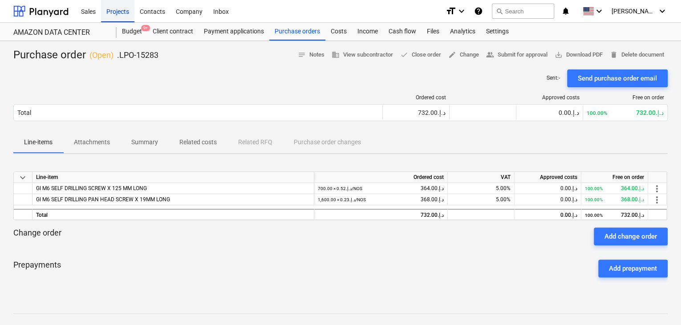
click at [114, 13] on div "Projects" at bounding box center [117, 11] width 33 height 23
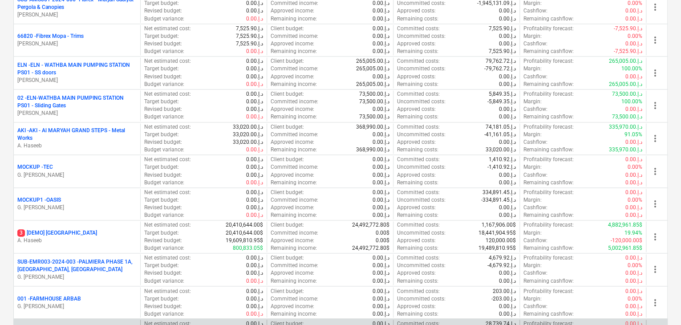
scroll to position [445, 0]
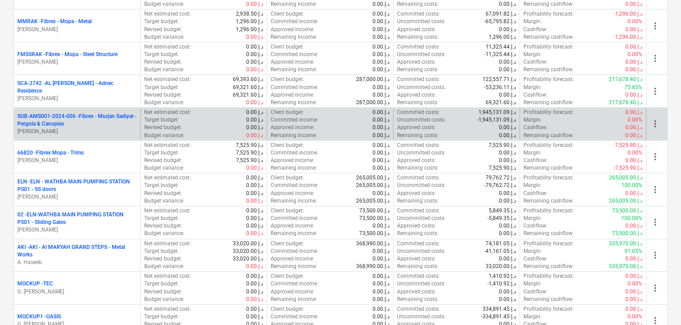
click at [91, 122] on p "SUB-AMS001-2024-006 - Fibrex - Murjan Sadiyat - Pergola & Canopies" at bounding box center [76, 120] width 119 height 15
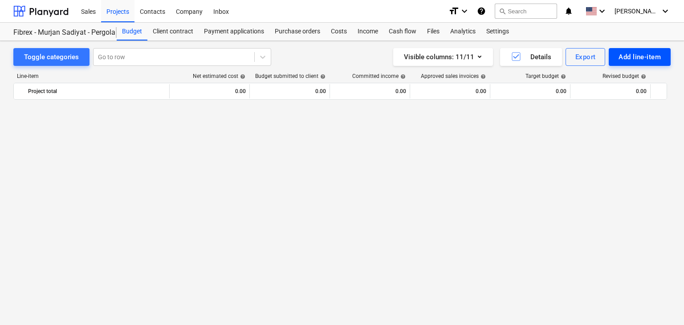
scroll to position [3716, 0]
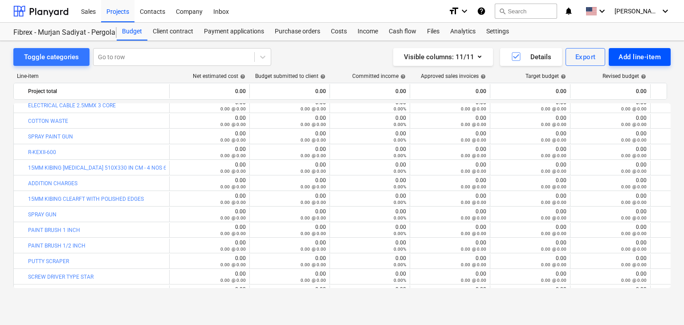
click at [631, 54] on div "Add line-item" at bounding box center [640, 57] width 42 height 12
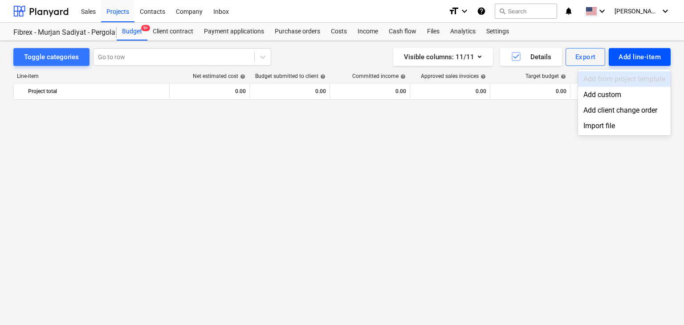
click at [598, 93] on div "Add custom" at bounding box center [624, 95] width 93 height 16
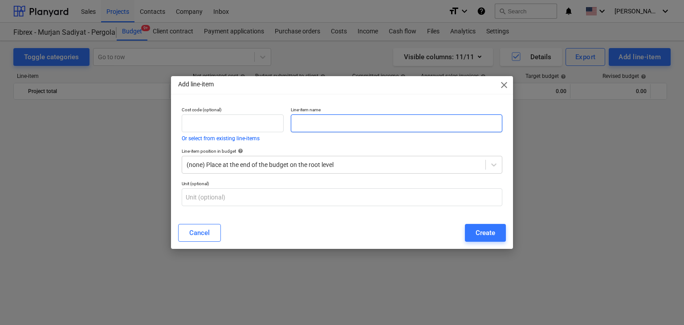
click at [294, 125] on input "text" at bounding box center [397, 123] width 212 height 18
paste input "GI SCREW WITH [PERSON_NAME] DIA 8X80MM 50 PCS/PKT"
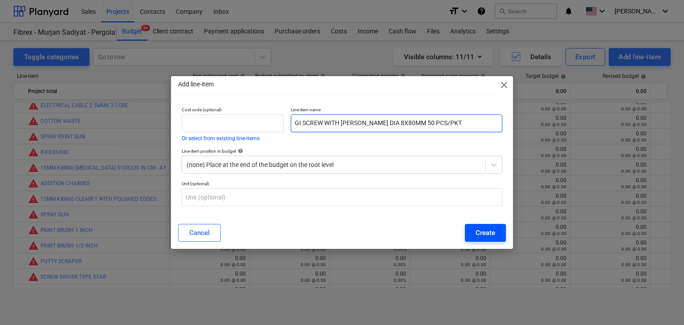
type input "GI SCREW WITH [PERSON_NAME] DIA 8X80MM 50 PCS/PKT"
click at [495, 227] on div "Create" at bounding box center [486, 233] width 20 height 12
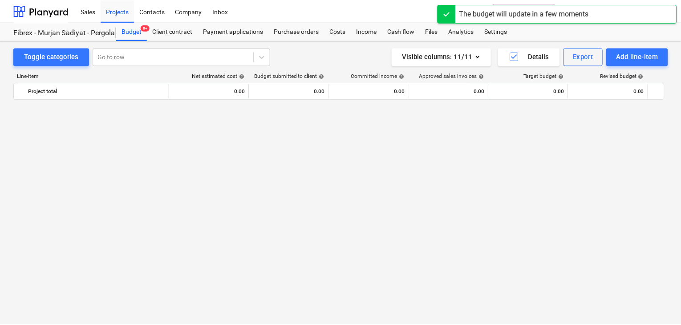
scroll to position [3716, 0]
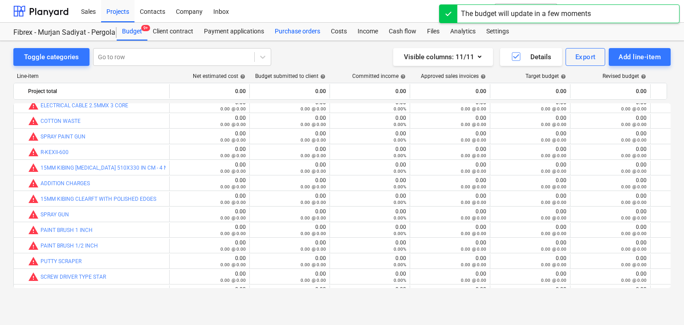
click at [297, 31] on div "Purchase orders" at bounding box center [297, 32] width 56 height 18
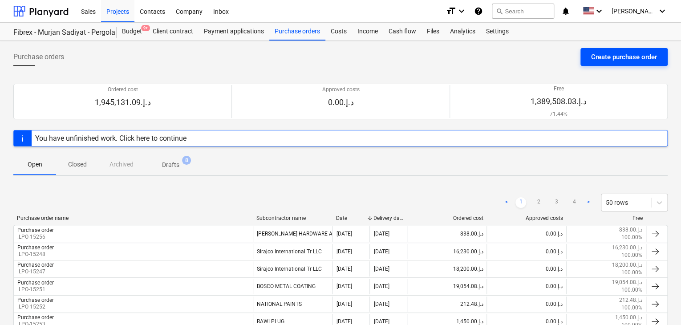
click at [617, 58] on div "Create purchase order" at bounding box center [624, 57] width 66 height 12
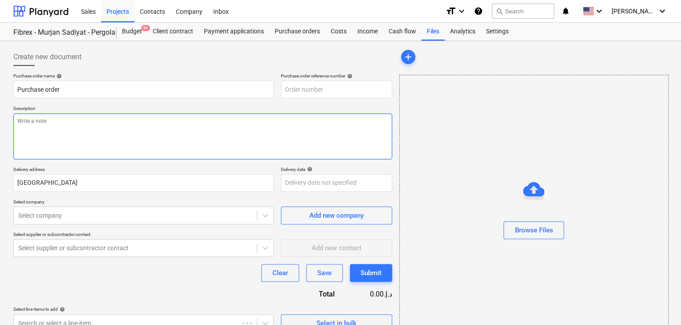
click at [313, 131] on textarea at bounding box center [202, 137] width 379 height 46
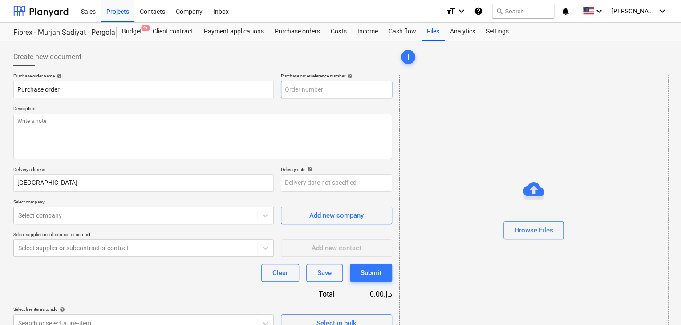
type textarea "x"
type input "SUB-AMS001-2024-006-PO-209"
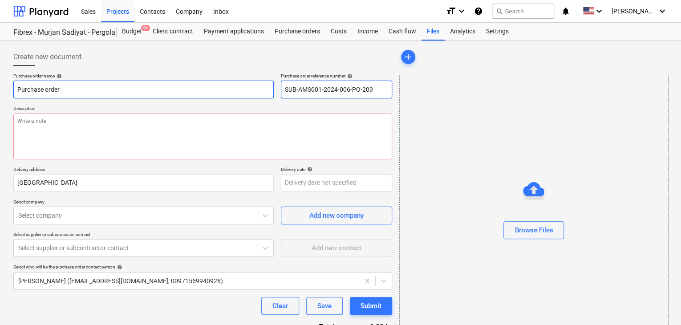
drag, startPoint x: 381, startPoint y: 89, endPoint x: 245, endPoint y: 91, distance: 135.8
click at [245, 91] on div "Purchase order name help Purchase order Purchase order reference number help SU…" at bounding box center [202, 85] width 379 height 25
type textarea "x"
type input "."
type textarea "x"
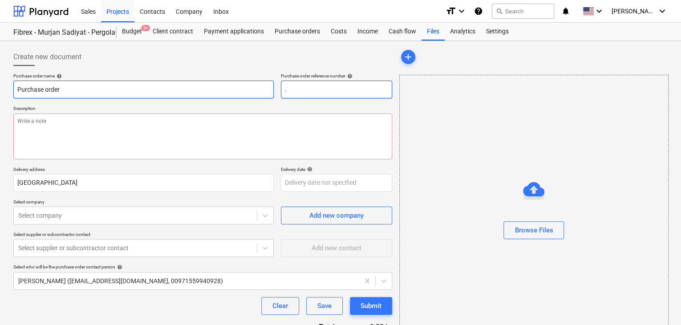
type input ".L"
type textarea "x"
type input ".LP"
type textarea "x"
type input ".LPO"
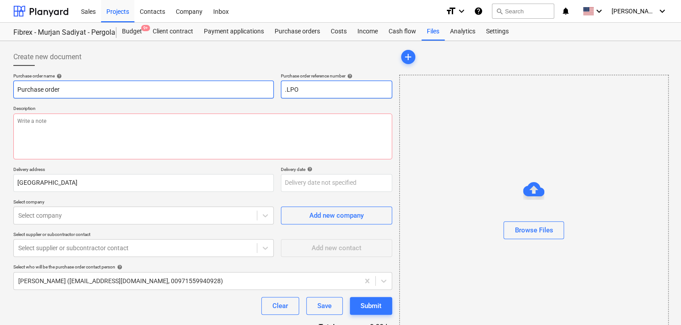
type textarea "x"
type input ".LPO-"
type textarea "x"
type input ".LPO-1"
type textarea "x"
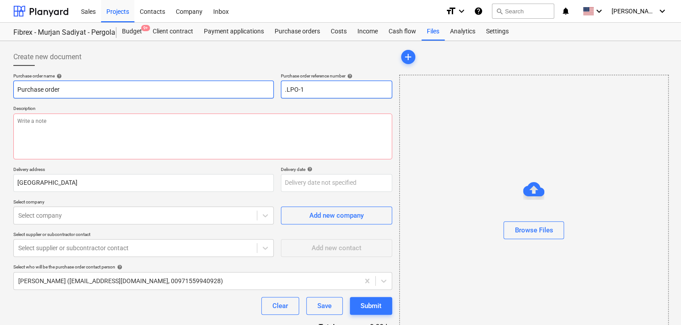
type input ".LPO-15"
type textarea "x"
type input ".LPO-152"
type textarea "x"
type input ".LPO-1528"
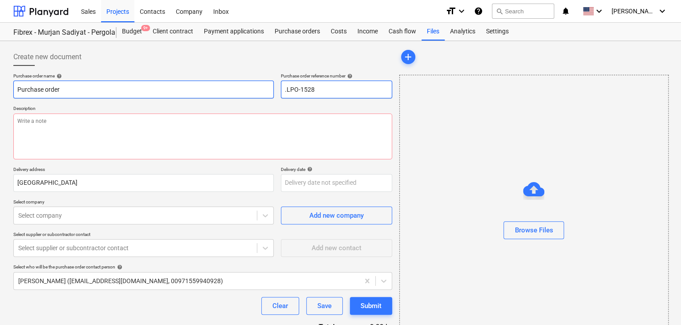
type textarea "x"
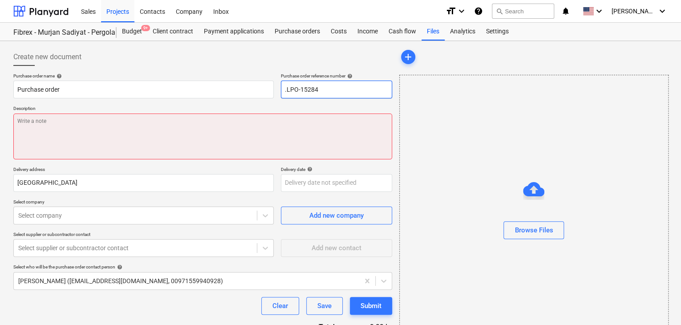
type input ".LPO-15284"
click at [48, 136] on textarea at bounding box center [202, 137] width 379 height 46
type textarea "x"
type textarea "1"
type textarea "x"
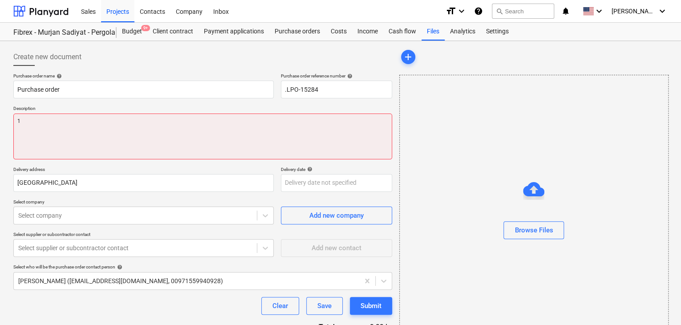
type textarea "10"
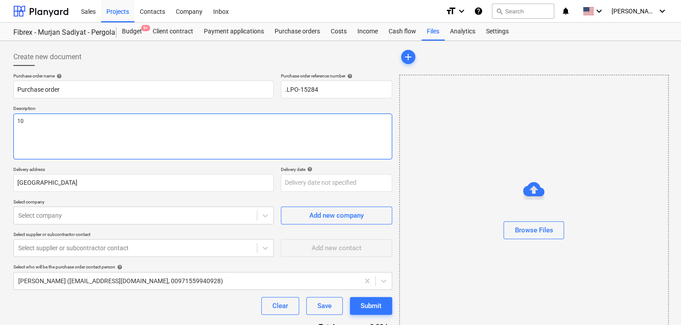
type textarea "x"
type textarea "10/"
type textarea "x"
type textarea "10/A"
type textarea "x"
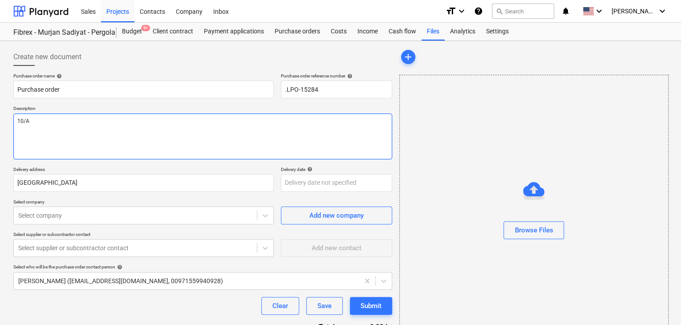
type textarea "10/AU"
type textarea "x"
type textarea "10/AUG"
type textarea "x"
type textarea "10/AUG/"
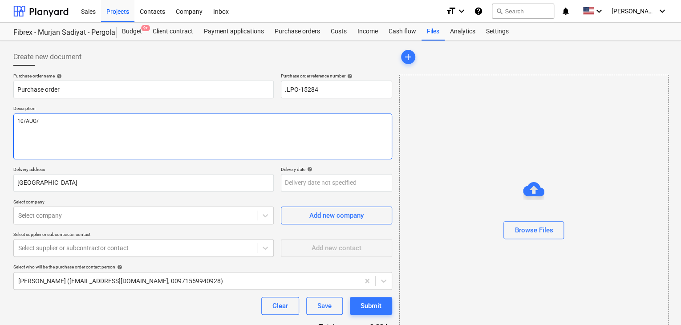
type textarea "x"
type textarea "10/[DATE]"
type textarea "x"
type textarea "[DATE]"
type textarea "x"
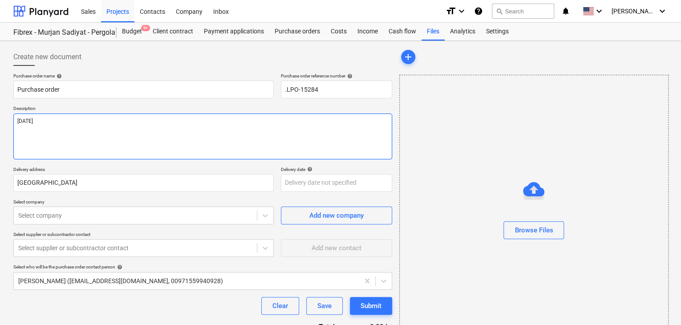
type textarea "[DATE]"
type textarea "x"
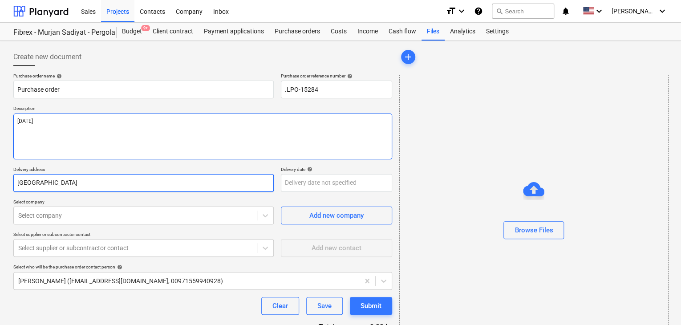
type textarea "[DATE]"
click at [75, 190] on input "[GEOGRAPHIC_DATA]" at bounding box center [143, 183] width 260 height 18
type textarea "x"
type input "Abu Dhab"
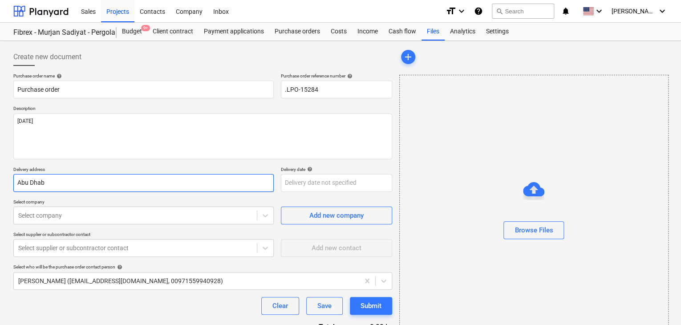
type textarea "x"
type input "Abu Dha"
type textarea "x"
type input "Abu Dh"
type textarea "x"
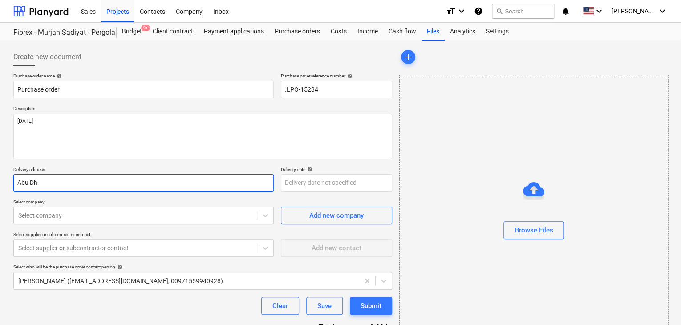
type input "Abu D"
type textarea "x"
type input "Abu"
type textarea "x"
type input "Abu"
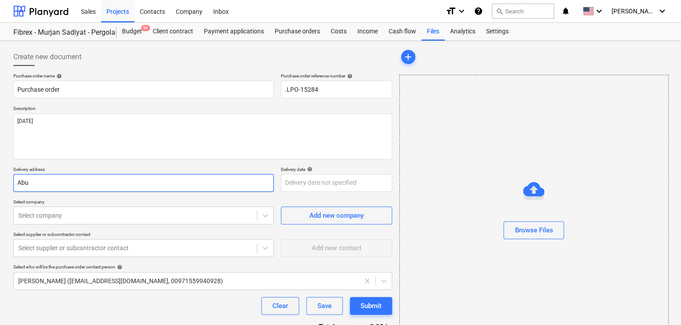
type textarea "x"
type input "Ab"
type textarea "x"
type input "A"
type textarea "x"
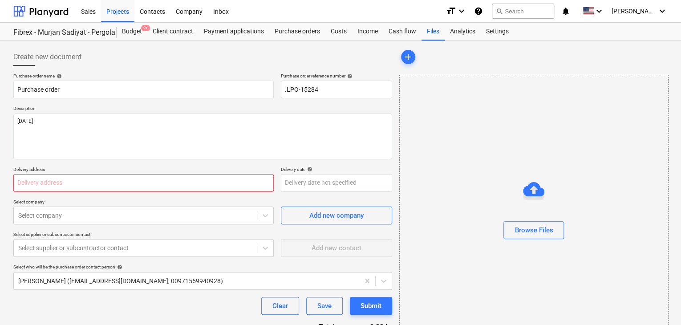
type textarea "x"
type input "L"
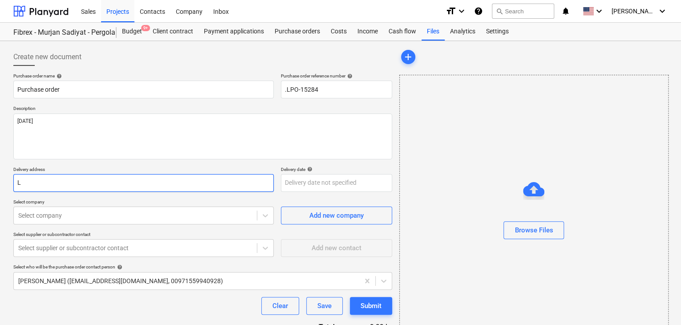
type textarea "x"
type input "LU"
type textarea "x"
type input "LUC"
type textarea "x"
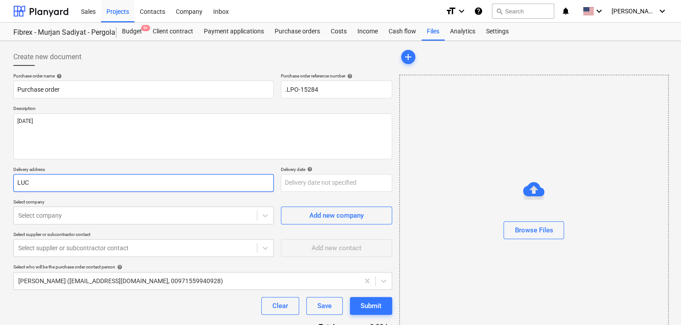
type input "LUCK"
type textarea "x"
type input "LUCKY"
type textarea "x"
type input "LUCKY"
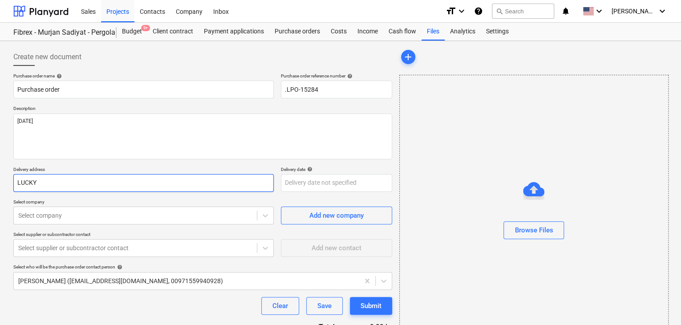
type textarea "x"
type input "LUCKY EN"
type textarea "x"
type input "LUCKY ENG"
type textarea "x"
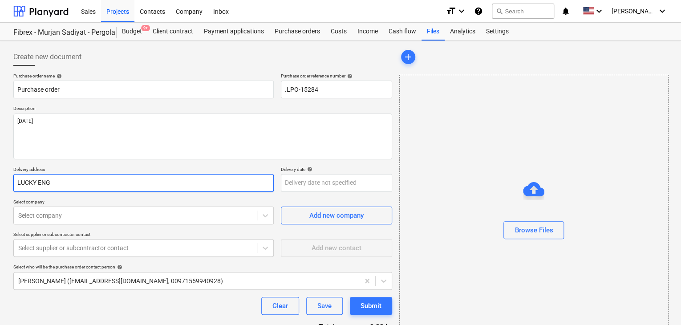
type input "LUCKY ENGI"
type textarea "x"
type input "LUCKY ENGIN"
type textarea "x"
type input "LUCKY ENGINE"
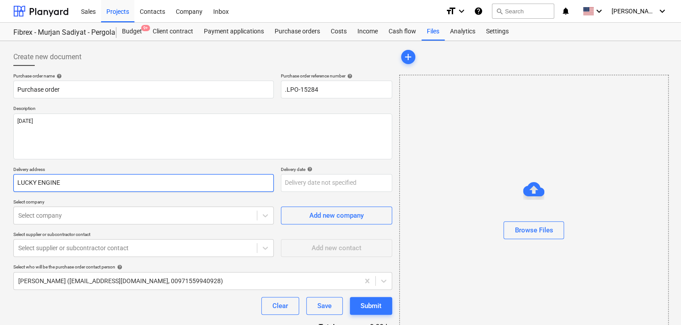
type textarea "x"
type input "LUCKY ENGINEE"
type textarea "x"
type input "LUCKY ENGINEER"
type textarea "x"
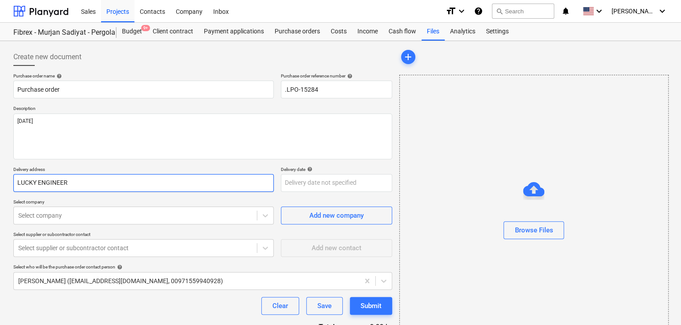
type input "LUCKY ENGINEERI"
type textarea "x"
type input "LUCKY ENGINEERIN"
type textarea "x"
type input "LUCKY ENGINEERING"
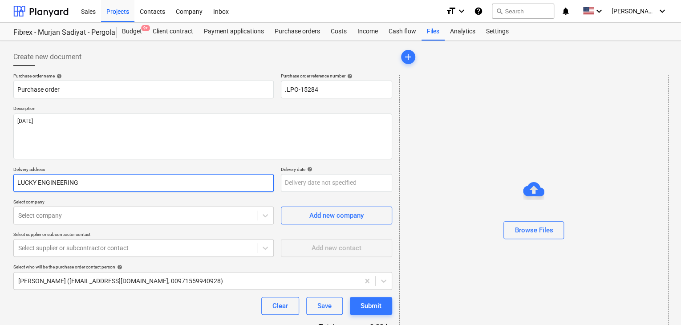
type textarea "x"
type input "LUCKY ENGINEERING S"
type textarea "x"
type input "LUCKY ENGINEERING SE"
type textarea "x"
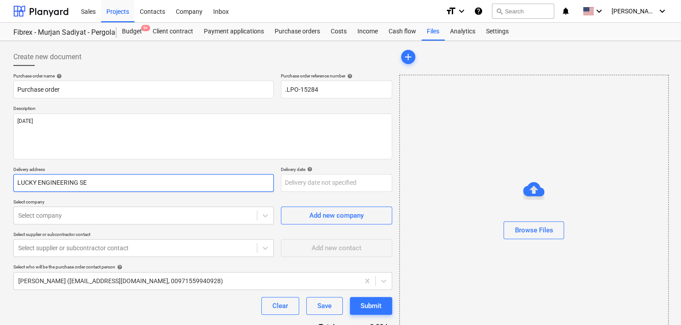
type input "LUCKY ENGINEERING SER"
type textarea "x"
type input "LUCKY ENGINEERING SERV"
type textarea "x"
type input "LUCKY ENGINEERING SERVIC"
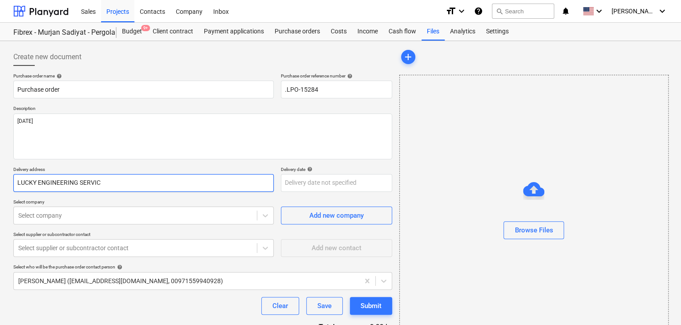
type textarea "x"
type input "LUCKY ENGINEERING SERVICE"
type textarea "x"
type input "LUCKY ENGINEERING SERVICES"
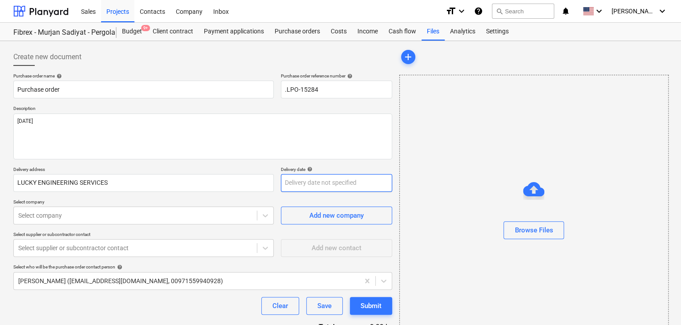
click at [290, 190] on body "Sales Projects Contacts Company Inbox format_size keyboard_arrow_down help sear…" at bounding box center [340, 162] width 681 height 325
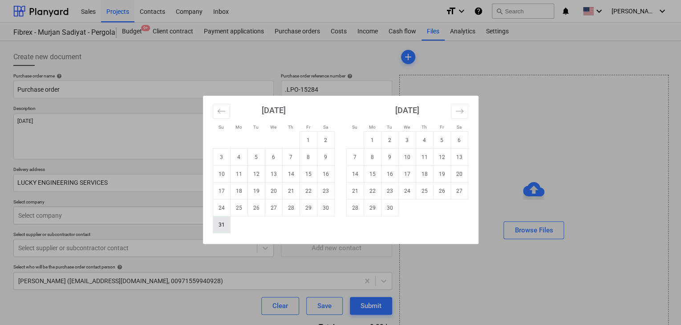
click at [218, 225] on td "31" at bounding box center [221, 224] width 17 height 17
type textarea "x"
type input "[DATE]"
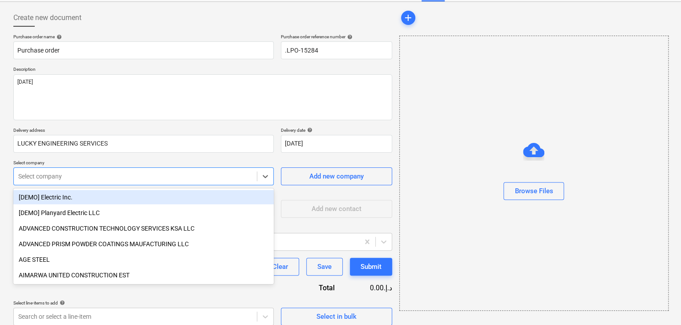
click at [109, 214] on body "Sales Projects Contacts Company Inbox format_size keyboard_arrow_down help sear…" at bounding box center [340, 123] width 681 height 325
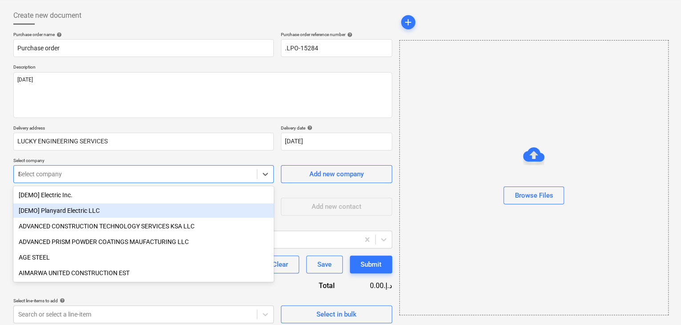
type input "MU"
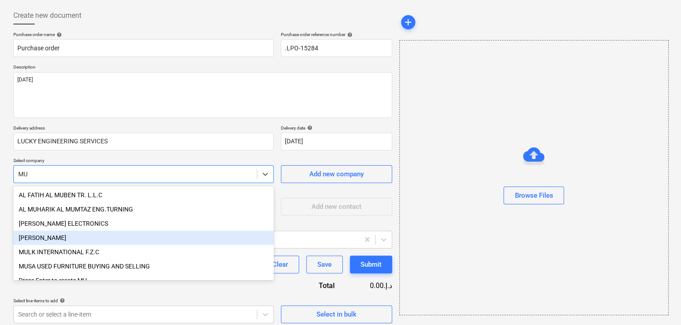
click at [87, 239] on div "[PERSON_NAME]" at bounding box center [143, 238] width 260 height 14
type textarea "x"
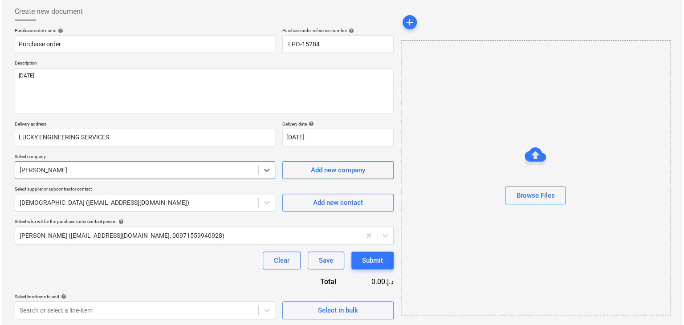
scroll to position [46, 0]
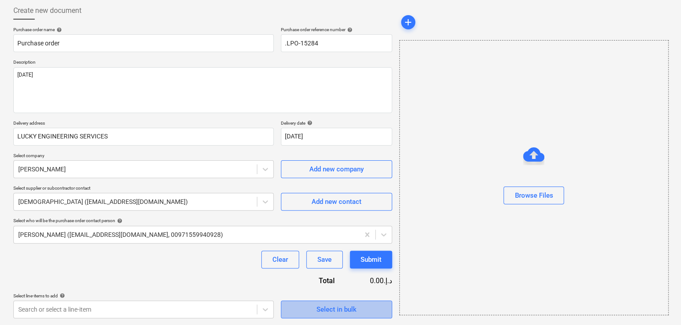
click at [306, 314] on span "Select in bulk" at bounding box center [336, 310] width 89 height 12
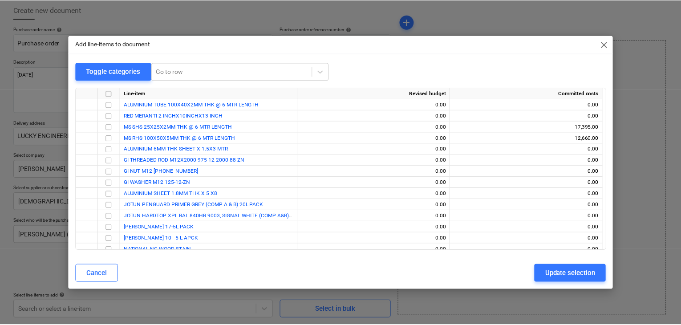
scroll to position [3589, 0]
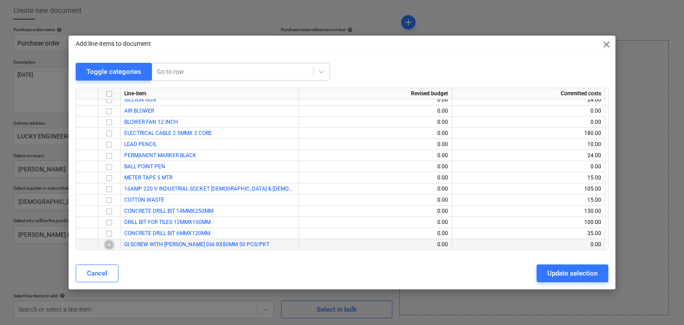
click at [107, 244] on input "checkbox" at bounding box center [109, 245] width 11 height 11
click at [565, 265] on button "Update selection" at bounding box center [573, 274] width 72 height 18
type textarea "x"
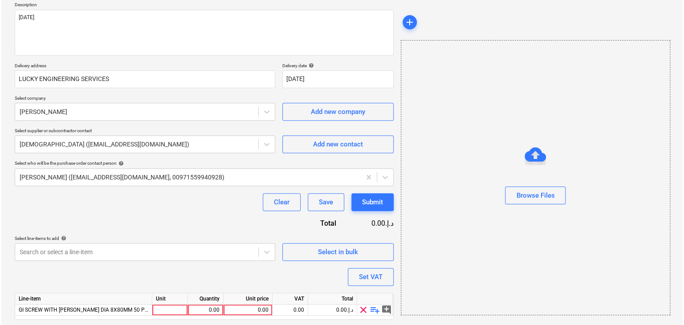
scroll to position [130, 0]
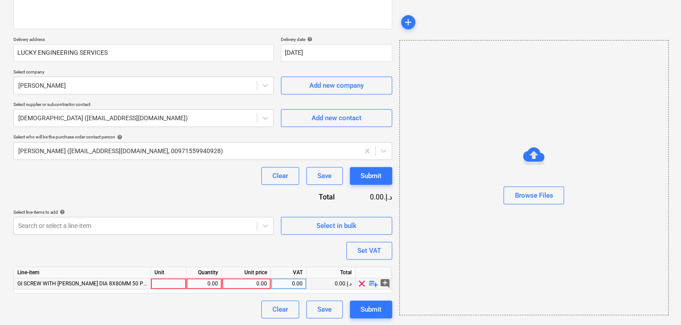
click at [153, 278] on div at bounding box center [169, 283] width 36 height 11
type input "PKT"
type textarea "x"
click at [214, 284] on div "0.00" at bounding box center [204, 283] width 28 height 11
type input "43"
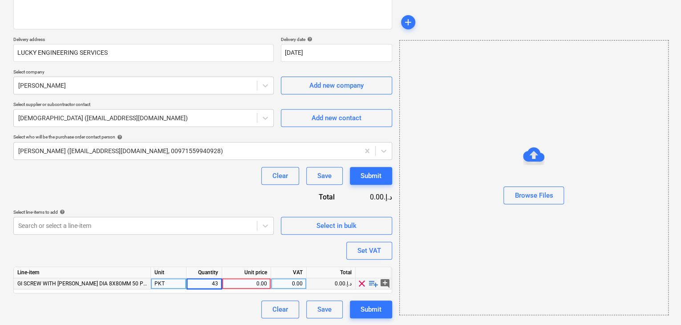
type textarea "x"
click at [255, 285] on div "0.00" at bounding box center [246, 283] width 41 height 11
type input "10"
click at [473, 260] on div "Browse Files" at bounding box center [533, 177] width 269 height 275
click at [378, 246] on div "Set VAT" at bounding box center [370, 251] width 24 height 12
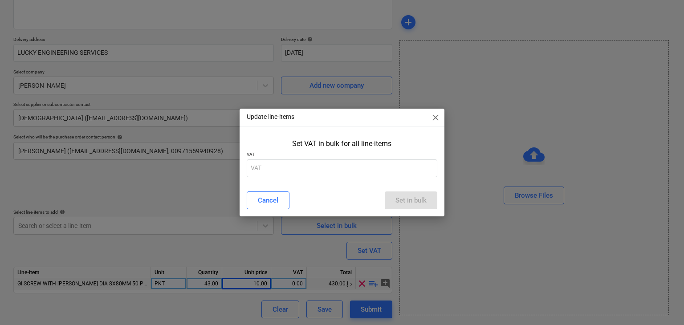
click at [433, 118] on span "close" at bounding box center [435, 117] width 11 height 11
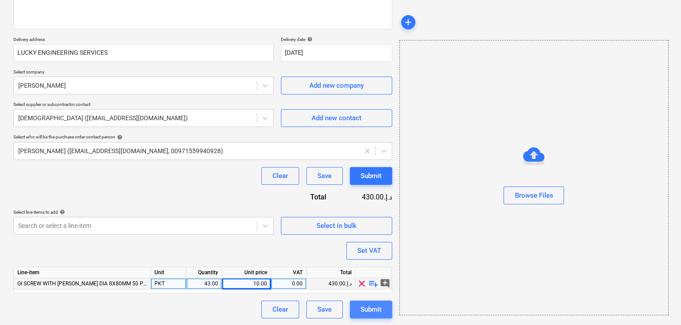
click at [376, 306] on div "Submit" at bounding box center [371, 310] width 21 height 12
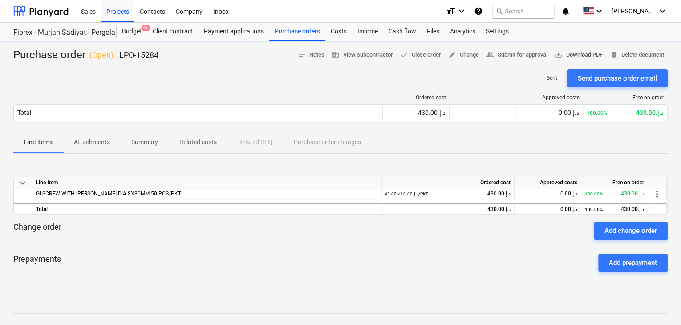
click at [555, 54] on span "save_alt" at bounding box center [559, 55] width 8 height 8
click at [130, 8] on div "Projects" at bounding box center [117, 11] width 33 height 23
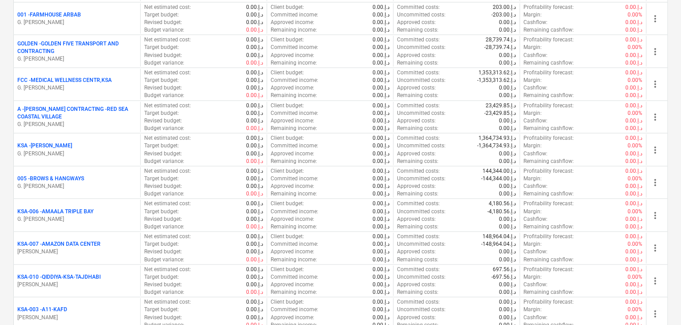
scroll to position [891, 0]
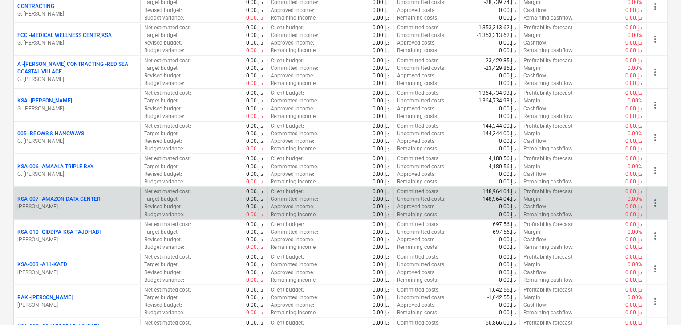
click at [96, 195] on p "KSA-007 - AMAZON DATA CENTER" at bounding box center [58, 199] width 83 height 8
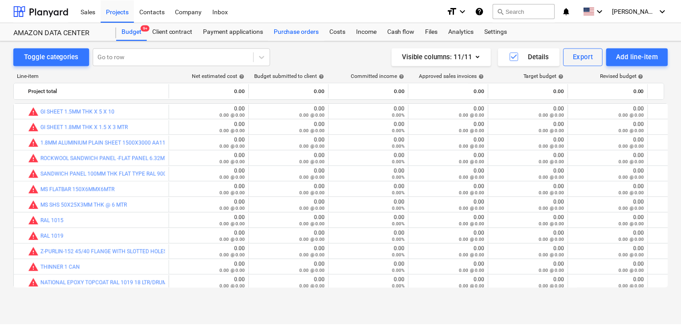
scroll to position [205, 0]
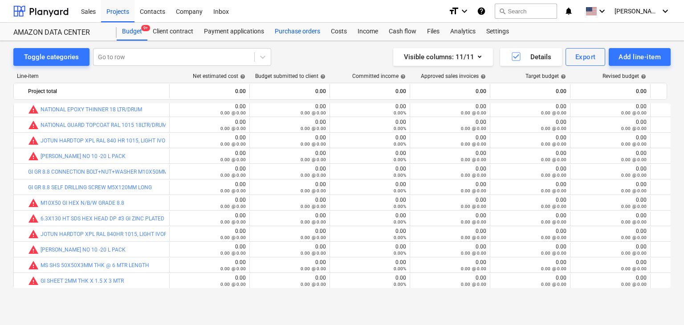
click at [305, 26] on div "Purchase orders" at bounding box center [297, 32] width 56 height 18
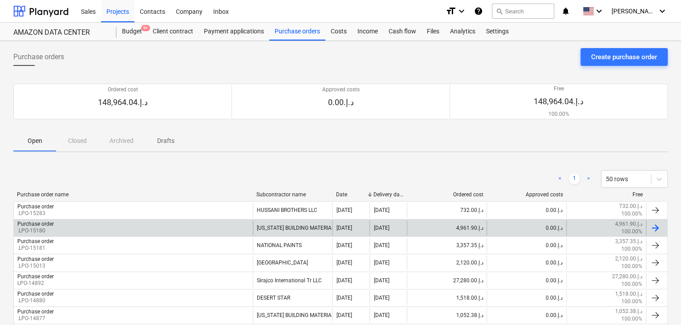
click at [100, 231] on div "Purchase order .LPO-15180" at bounding box center [133, 227] width 239 height 15
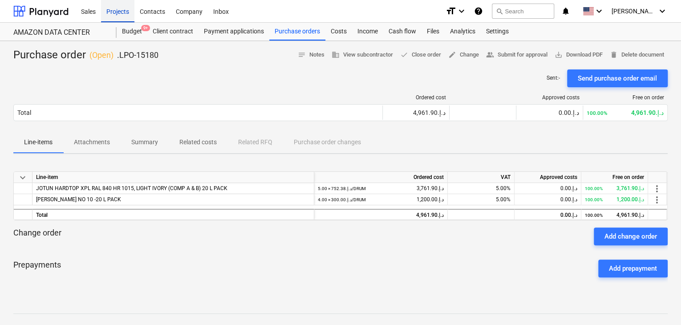
click at [122, 13] on div "Projects" at bounding box center [117, 11] width 33 height 23
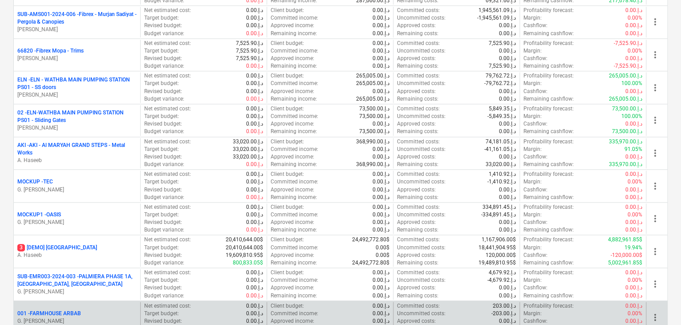
scroll to position [623, 0]
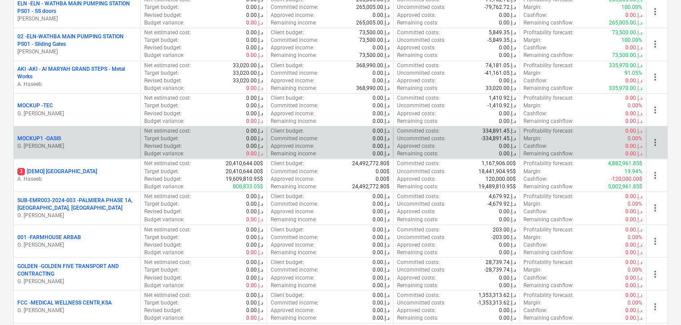
click at [79, 142] on p "G. [PERSON_NAME]" at bounding box center [76, 146] width 119 height 8
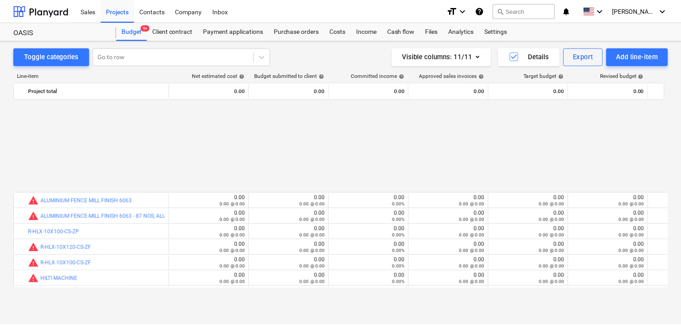
scroll to position [547, 0]
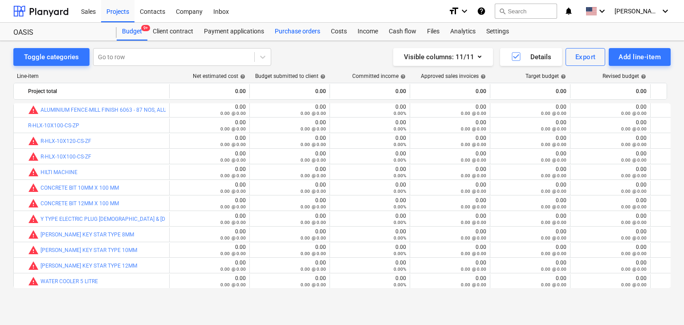
click at [290, 32] on div "Purchase orders" at bounding box center [297, 32] width 56 height 18
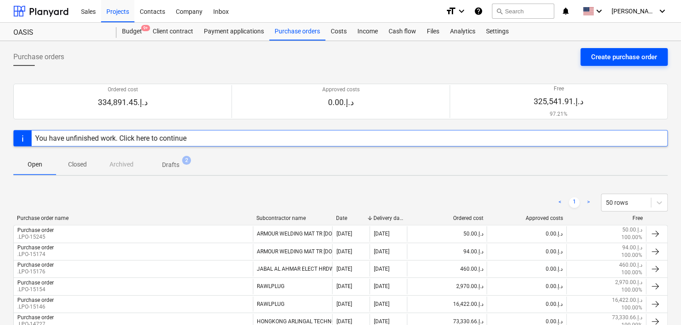
click at [632, 58] on div "Create purchase order" at bounding box center [624, 57] width 66 height 12
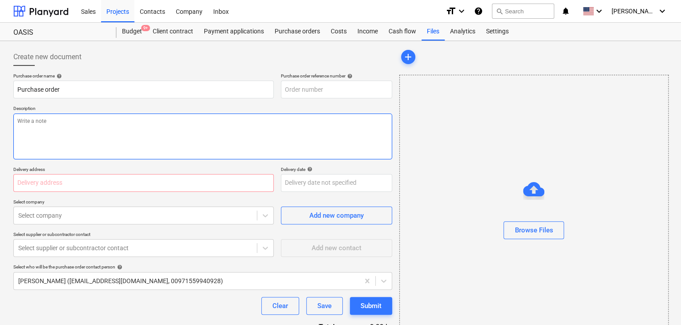
type textarea "x"
type input "MOCKUP1-PO-039"
click at [283, 142] on textarea at bounding box center [202, 137] width 379 height 46
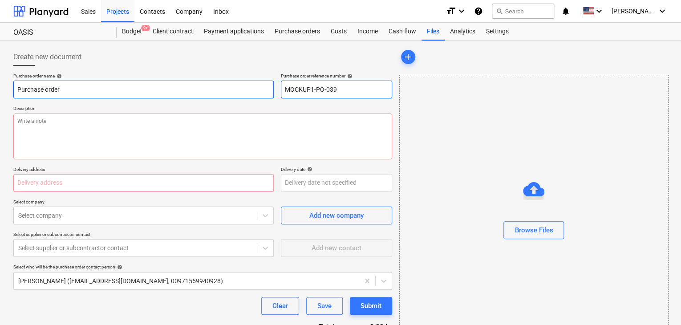
drag, startPoint x: 350, startPoint y: 89, endPoint x: 212, endPoint y: 84, distance: 137.7
click at [212, 84] on div "Purchase order name help Purchase order Purchase order reference number help MO…" at bounding box center [202, 85] width 379 height 25
type textarea "x"
type input "."
type textarea "x"
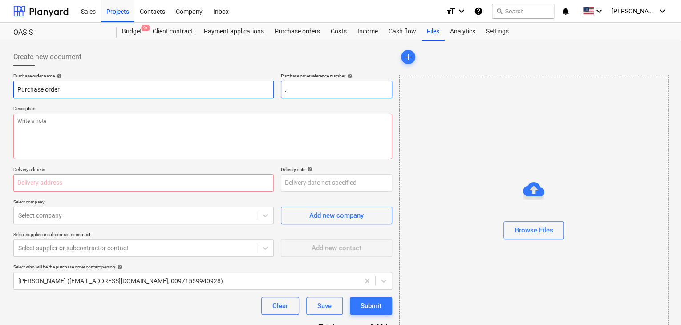
type input ".L"
type textarea "x"
type input ".LP"
type textarea "x"
type input ".LPO"
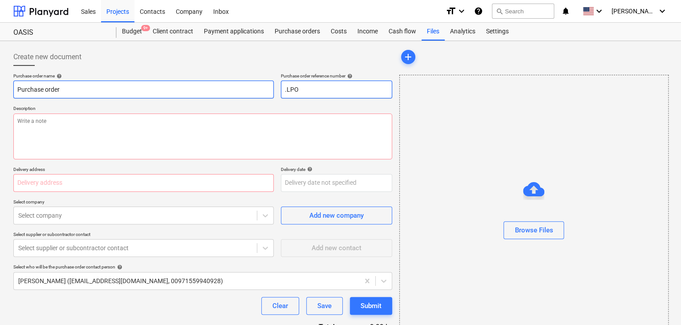
type textarea "x"
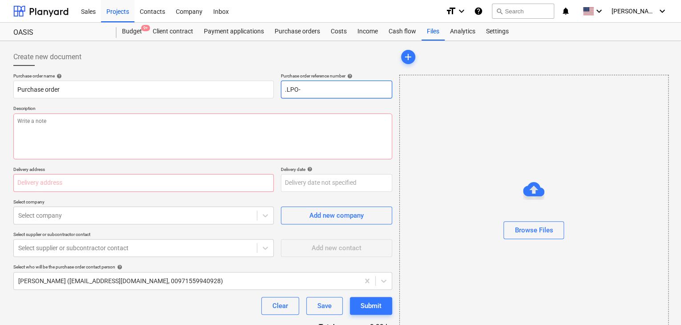
type input ".LPO-"
type textarea "x"
type input ".LPO-1"
type textarea "x"
type input ".LPO-15"
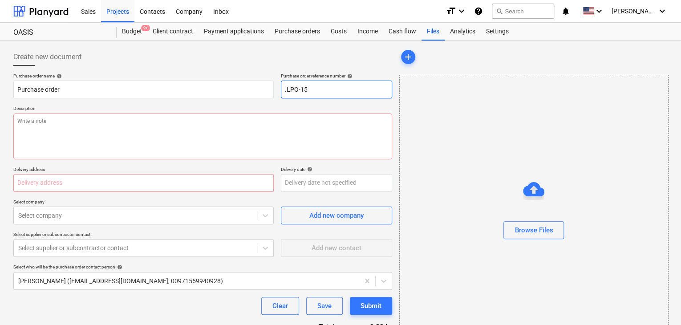
type textarea "x"
type input ".LPO-152"
type textarea "x"
type input ".LPO-1528"
type textarea "x"
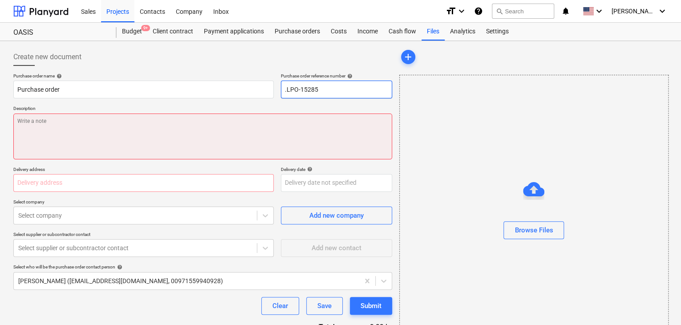
type input ".LPO-15285"
click at [100, 127] on textarea at bounding box center [202, 137] width 379 height 46
type textarea "x"
type textarea "1"
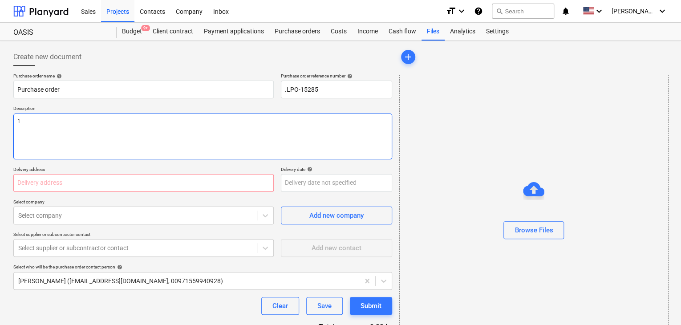
type textarea "x"
type textarea "10"
type textarea "x"
type textarea "10/"
type textarea "x"
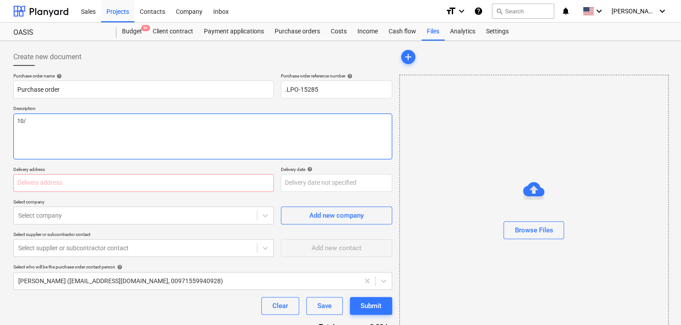
type textarea "10/A"
type textarea "x"
type textarea "10/AU"
type textarea "x"
type textarea "10/AUG"
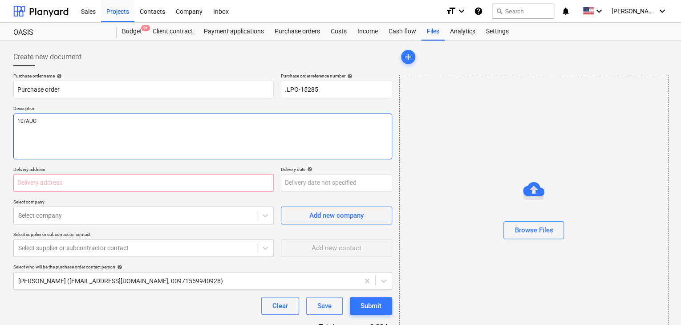
type textarea "x"
type textarea "10/AUG/"
type textarea "x"
type textarea "10/[DATE]"
type textarea "x"
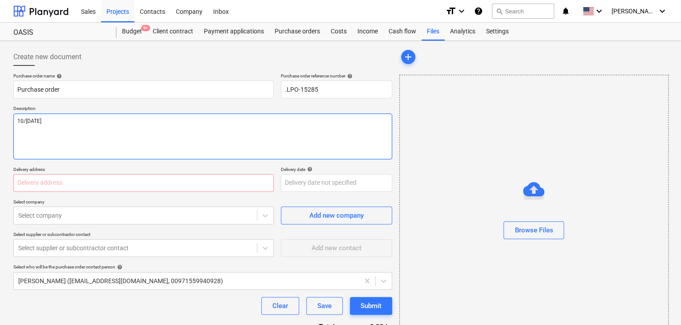
type textarea "[DATE]"
type textarea "x"
type textarea "[DATE]"
type textarea "x"
type textarea "[DATE]"
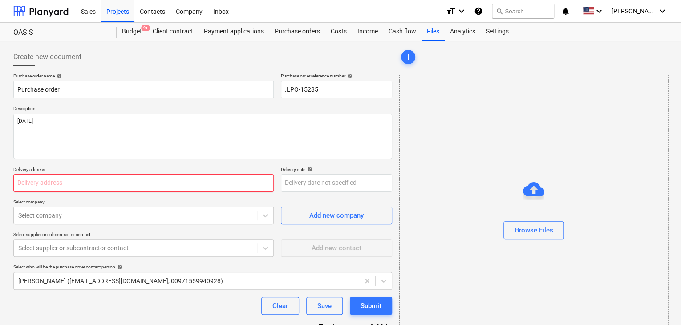
click at [60, 177] on input "text" at bounding box center [143, 183] width 260 height 18
type textarea "x"
type input "L"
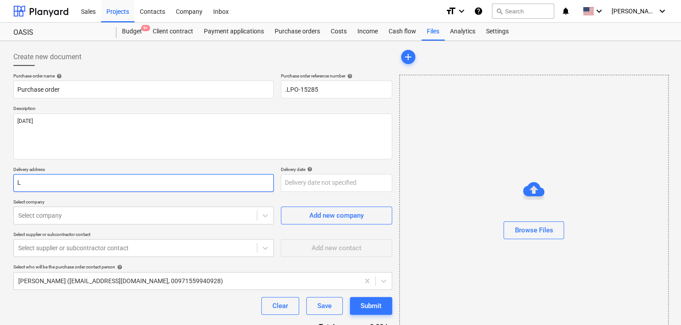
type textarea "x"
type input "LU"
type textarea "x"
type input "LUC"
type textarea "x"
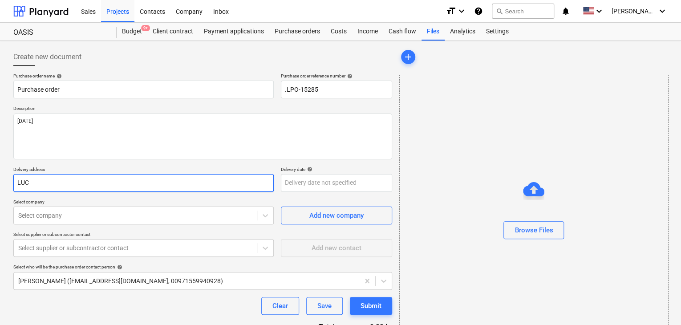
type input "LUCK"
type textarea "x"
type input "LUCKY"
type textarea "x"
type input "LUCKY"
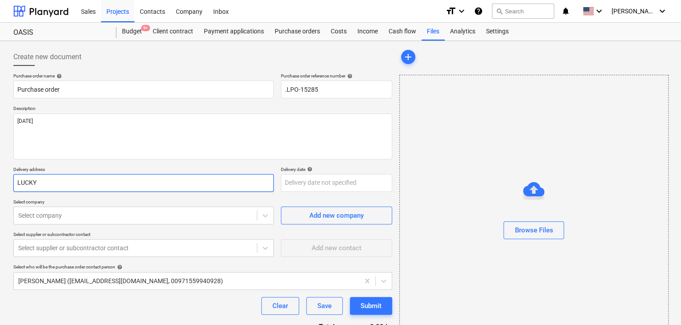
type textarea "x"
type input "LUCKY E"
type textarea "x"
type input "LUCKY EN"
type textarea "x"
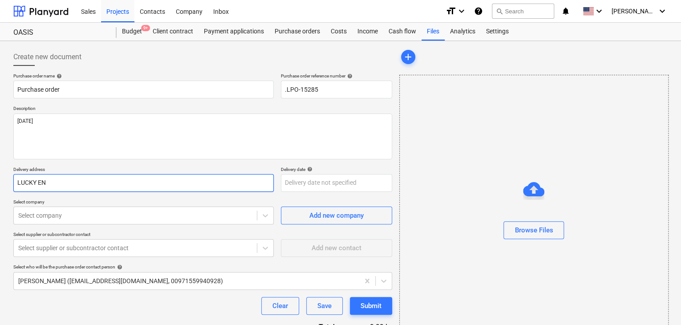
type input "LUCKY ENF"
type textarea "x"
type input "LUCKY ENFG"
type textarea "x"
type input "LUCKY ENFGI"
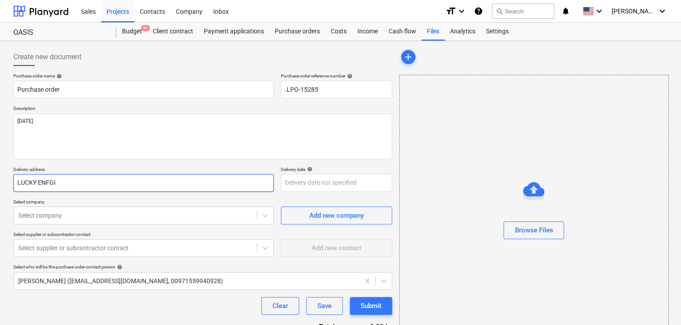
type textarea "x"
type input "LUCKY ENFGII"
type textarea "x"
type input "LUCKY ENFGI"
type textarea "x"
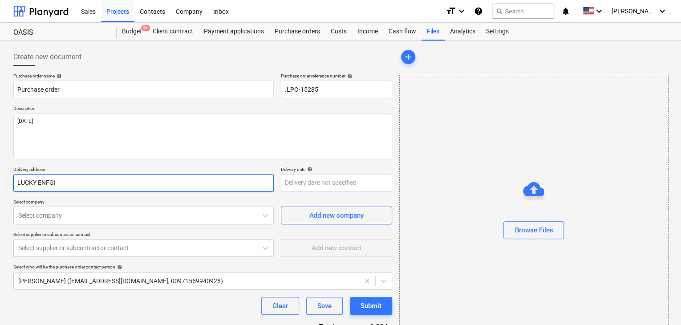
type input "LUCKY ENFG"
type textarea "x"
type input "LUCKY ENF"
type textarea "x"
type input "LUCKY EN"
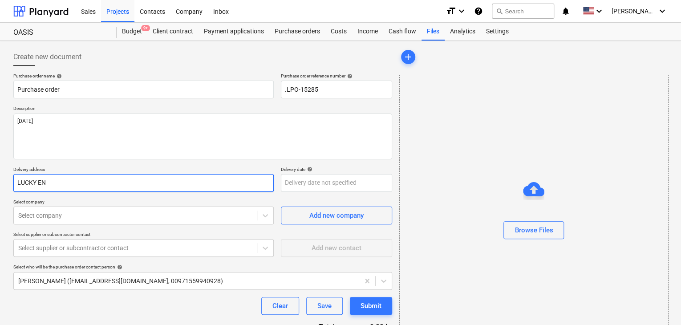
type textarea "x"
type input "LUCKY ENG"
type textarea "x"
type input "LUCKY ENGI"
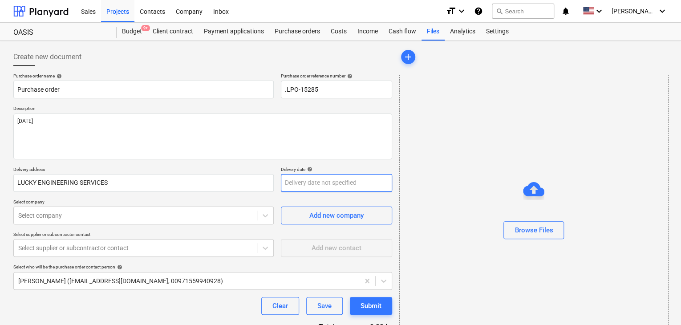
click at [303, 183] on body "Sales Projects Contacts Company Inbox format_size keyboard_arrow_down help sear…" at bounding box center [340, 162] width 681 height 325
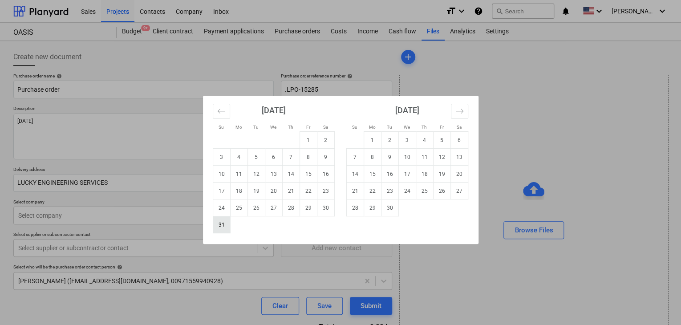
click at [221, 224] on td "31" at bounding box center [221, 224] width 17 height 17
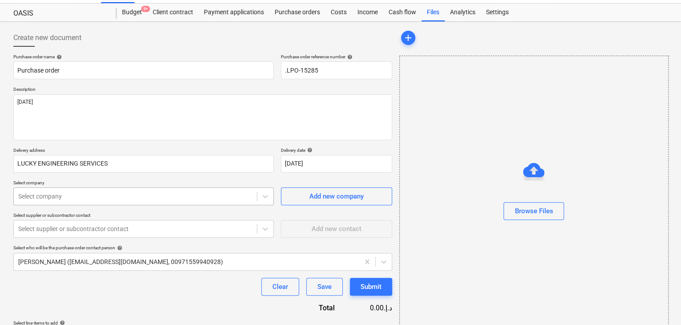
click at [36, 210] on body "Sales Projects Contacts Company Inbox format_size keyboard_arrow_down help sear…" at bounding box center [340, 143] width 681 height 325
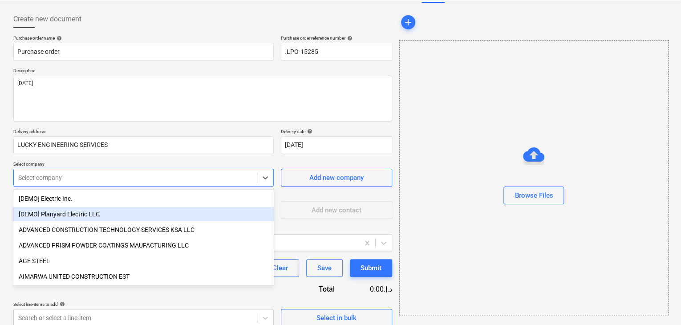
scroll to position [41, 0]
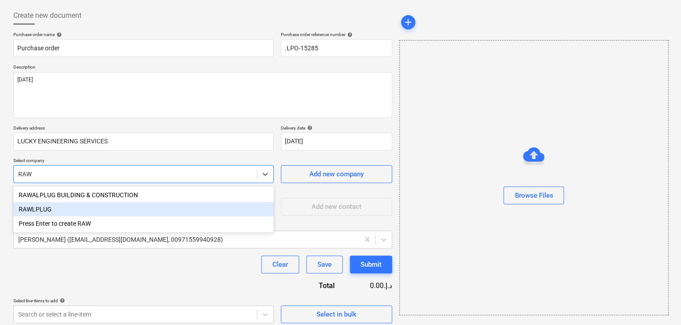
click at [47, 211] on div "RAWLPLUG" at bounding box center [143, 209] width 260 height 14
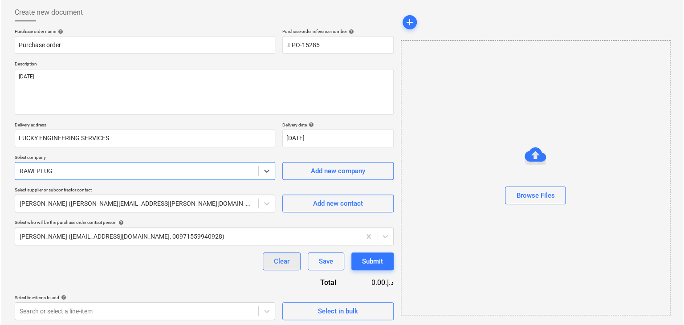
scroll to position [46, 0]
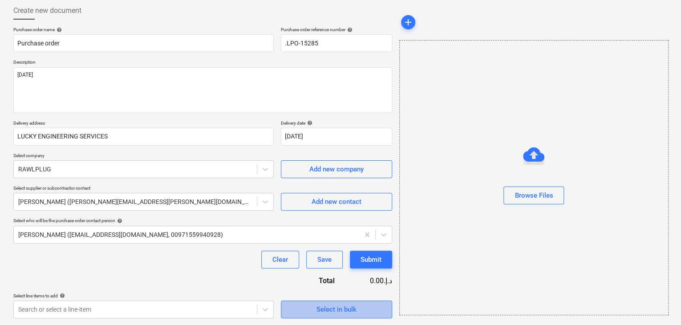
click at [296, 305] on span "Select in bulk" at bounding box center [336, 310] width 89 height 12
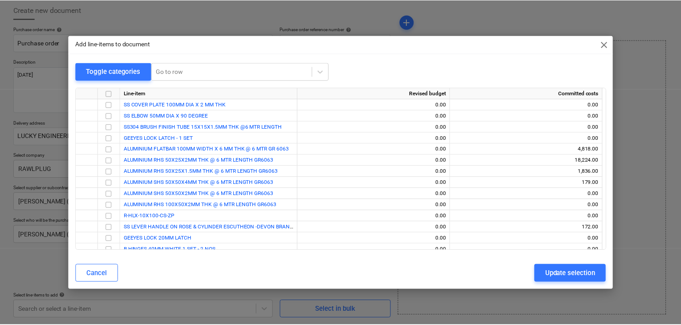
scroll to position [372, 0]
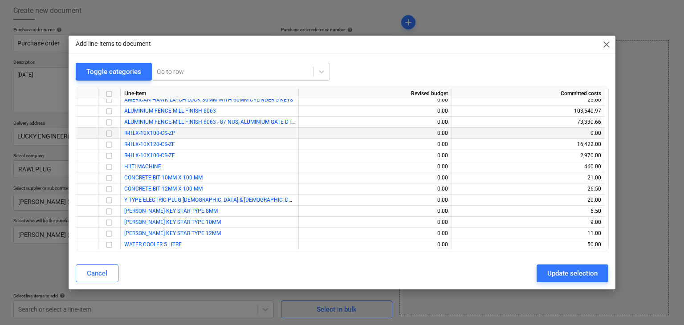
click at [107, 133] on input "checkbox" at bounding box center [109, 133] width 11 height 11
click at [556, 277] on div "Update selection" at bounding box center [572, 274] width 50 height 12
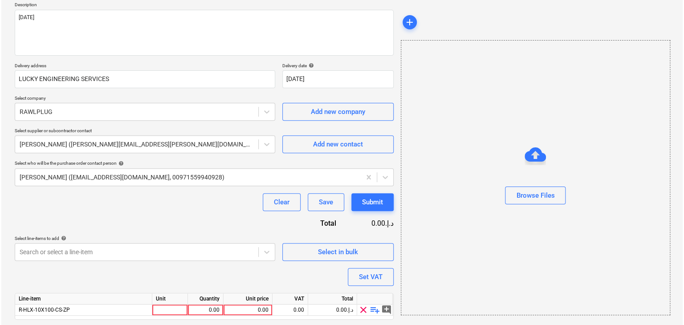
scroll to position [130, 0]
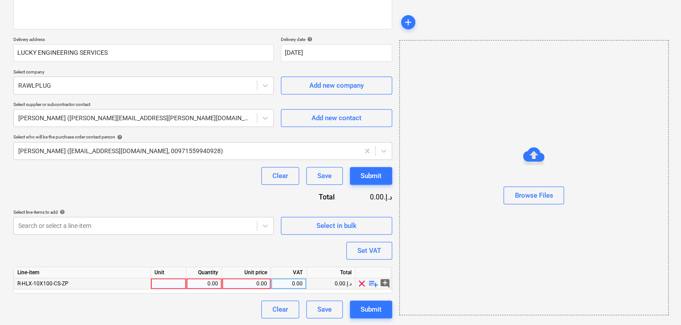
click at [165, 282] on div at bounding box center [169, 283] width 36 height 11
click at [191, 283] on div "0.00" at bounding box center [204, 283] width 28 height 11
click at [253, 284] on div "0.00" at bounding box center [246, 283] width 41 height 11
click at [456, 236] on div "Browse Files" at bounding box center [533, 177] width 269 height 275
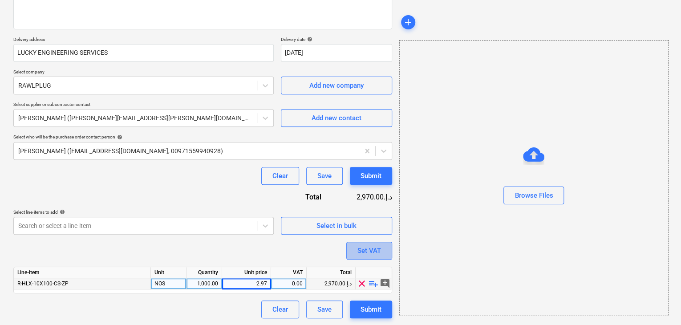
click at [358, 247] on div "Set VAT" at bounding box center [370, 251] width 24 height 12
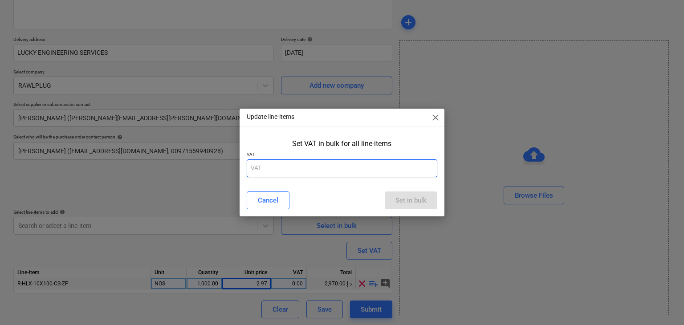
click at [282, 171] on input "text" at bounding box center [342, 168] width 191 height 18
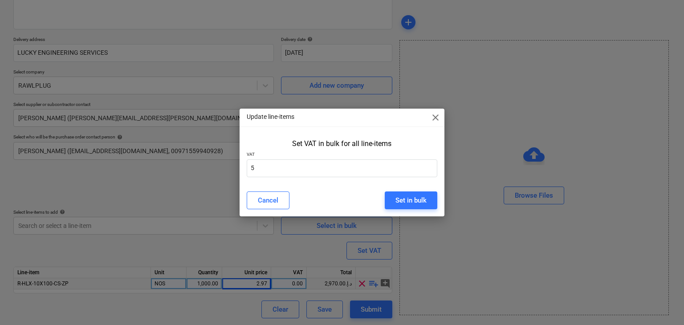
click at [407, 210] on div "Cancel Set in bulk" at bounding box center [342, 200] width 202 height 25
click at [413, 199] on div "Set in bulk" at bounding box center [410, 201] width 31 height 12
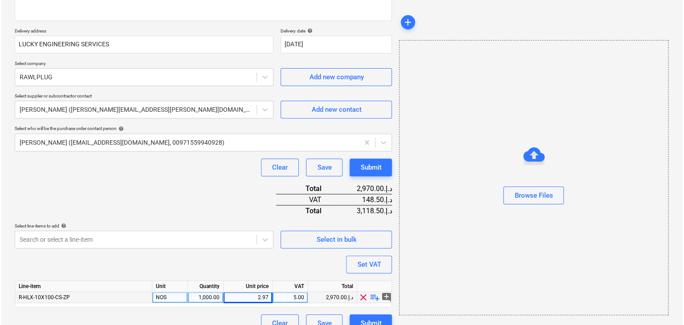
scroll to position [152, 0]
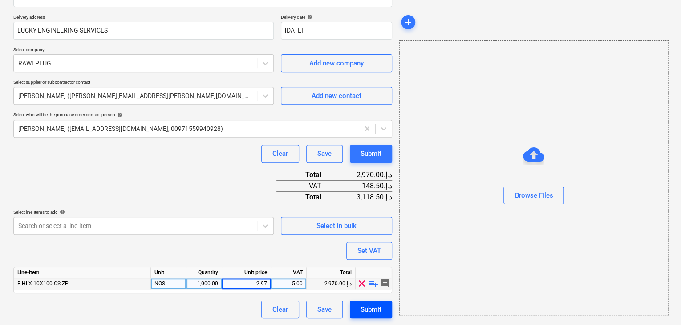
click at [378, 308] on div "Submit" at bounding box center [371, 310] width 21 height 12
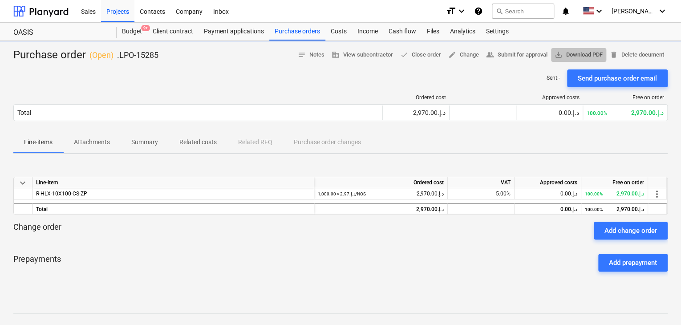
click at [565, 54] on span "save_alt Download PDF" at bounding box center [579, 55] width 48 height 10
